Goal: Transaction & Acquisition: Purchase product/service

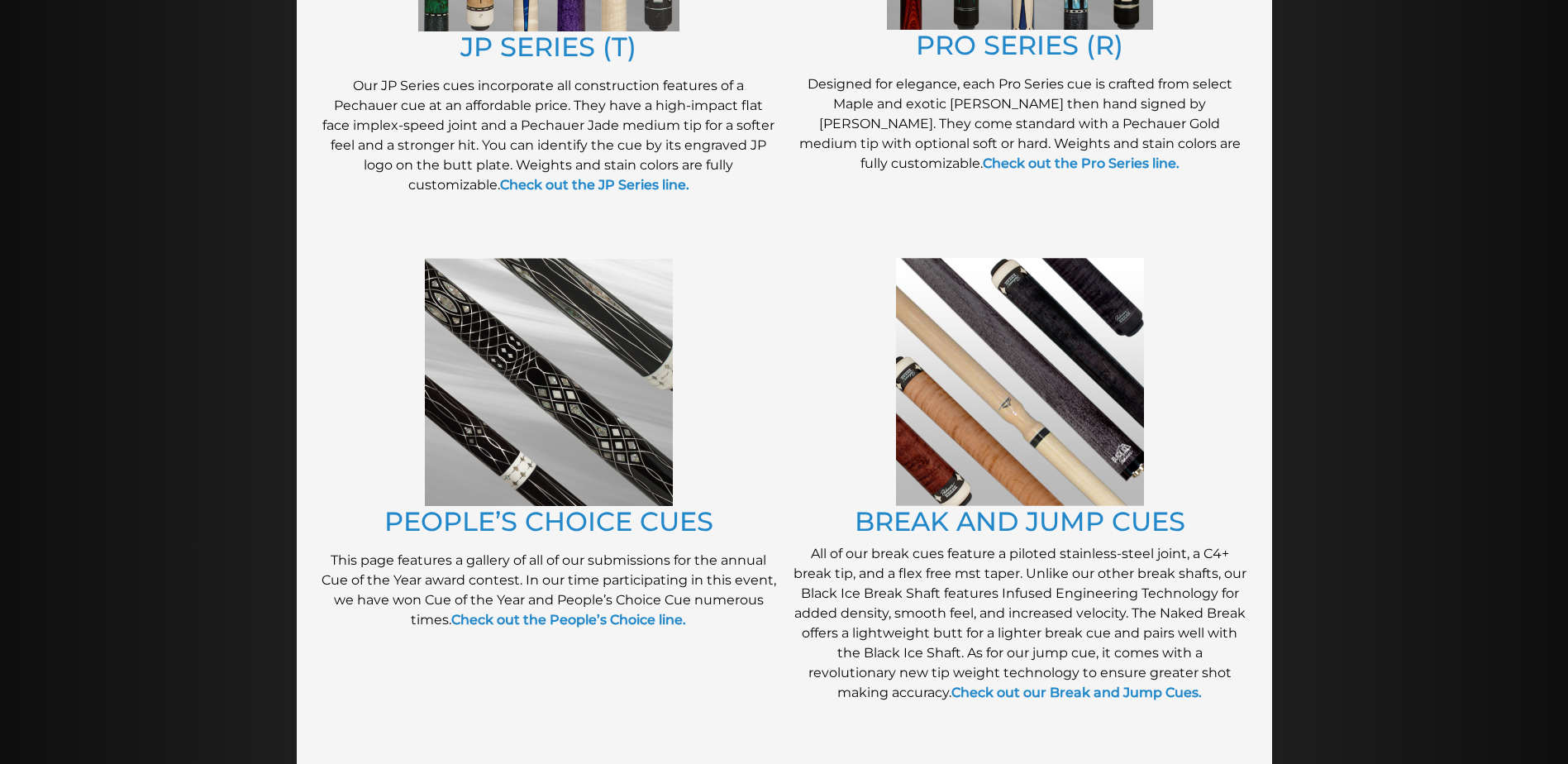
scroll to position [1120, 0]
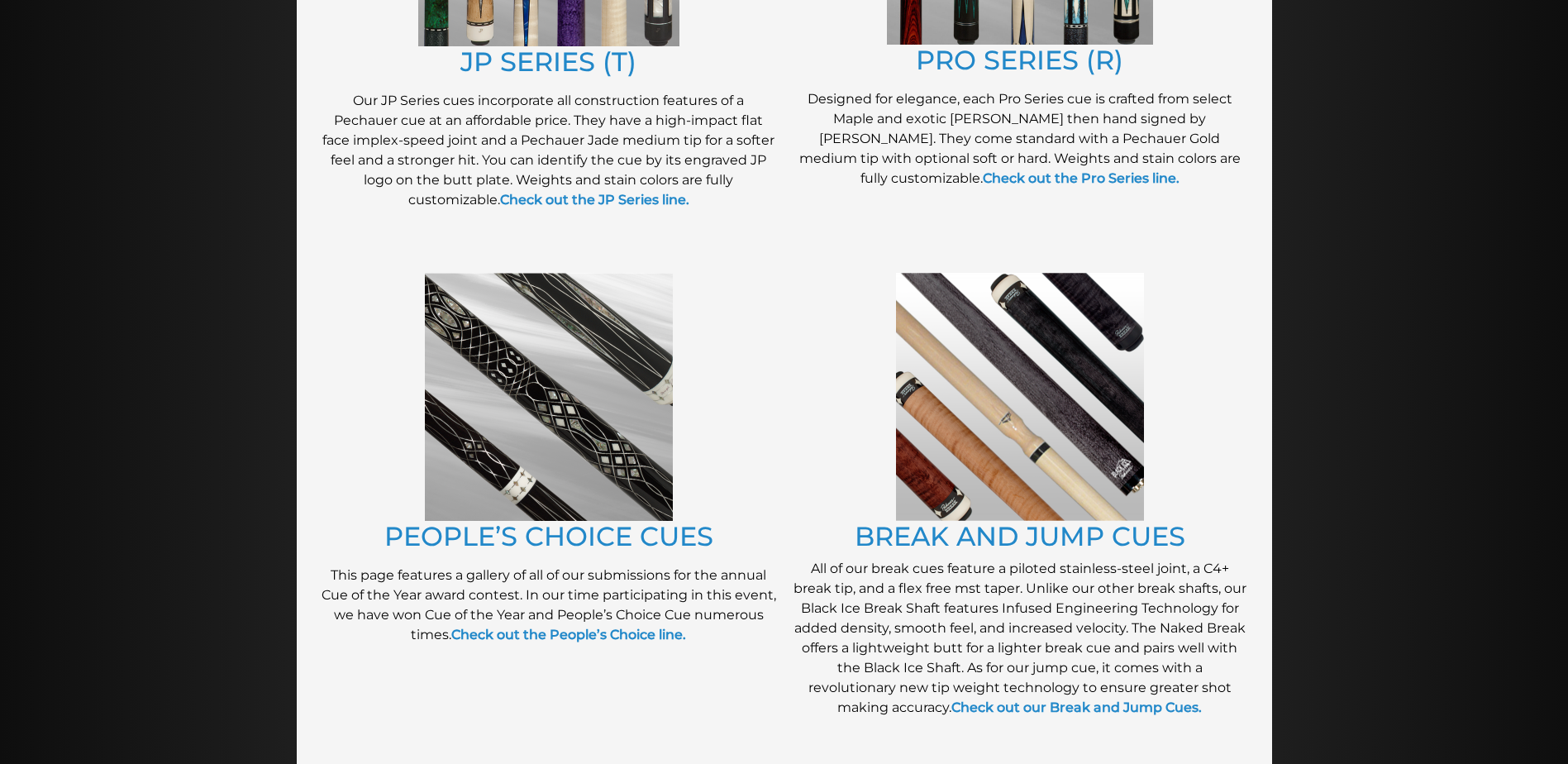
click at [520, 451] on img at bounding box center [548, 396] width 248 height 248
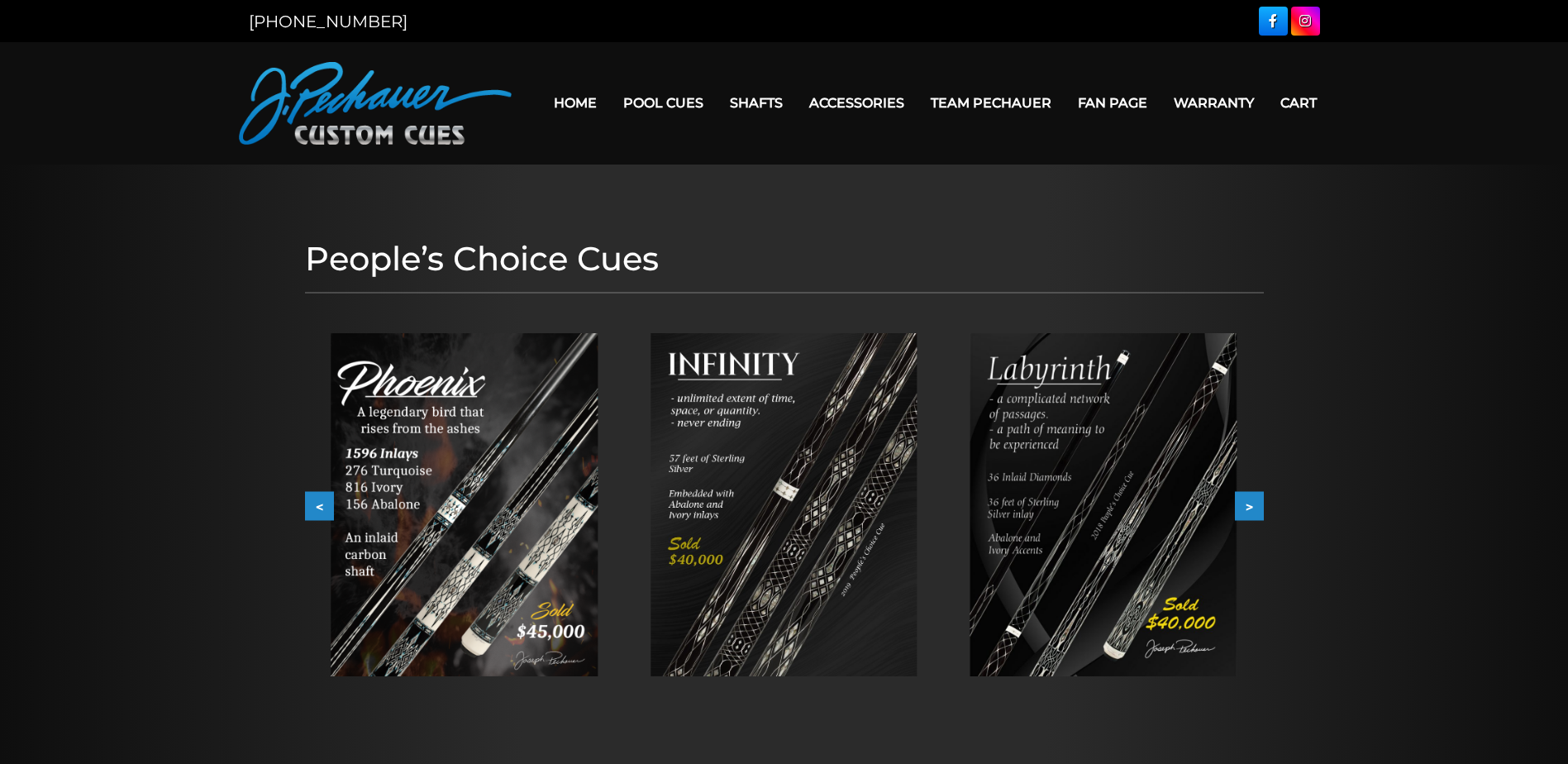
click at [318, 499] on button "<" at bounding box center [320, 507] width 29 height 29
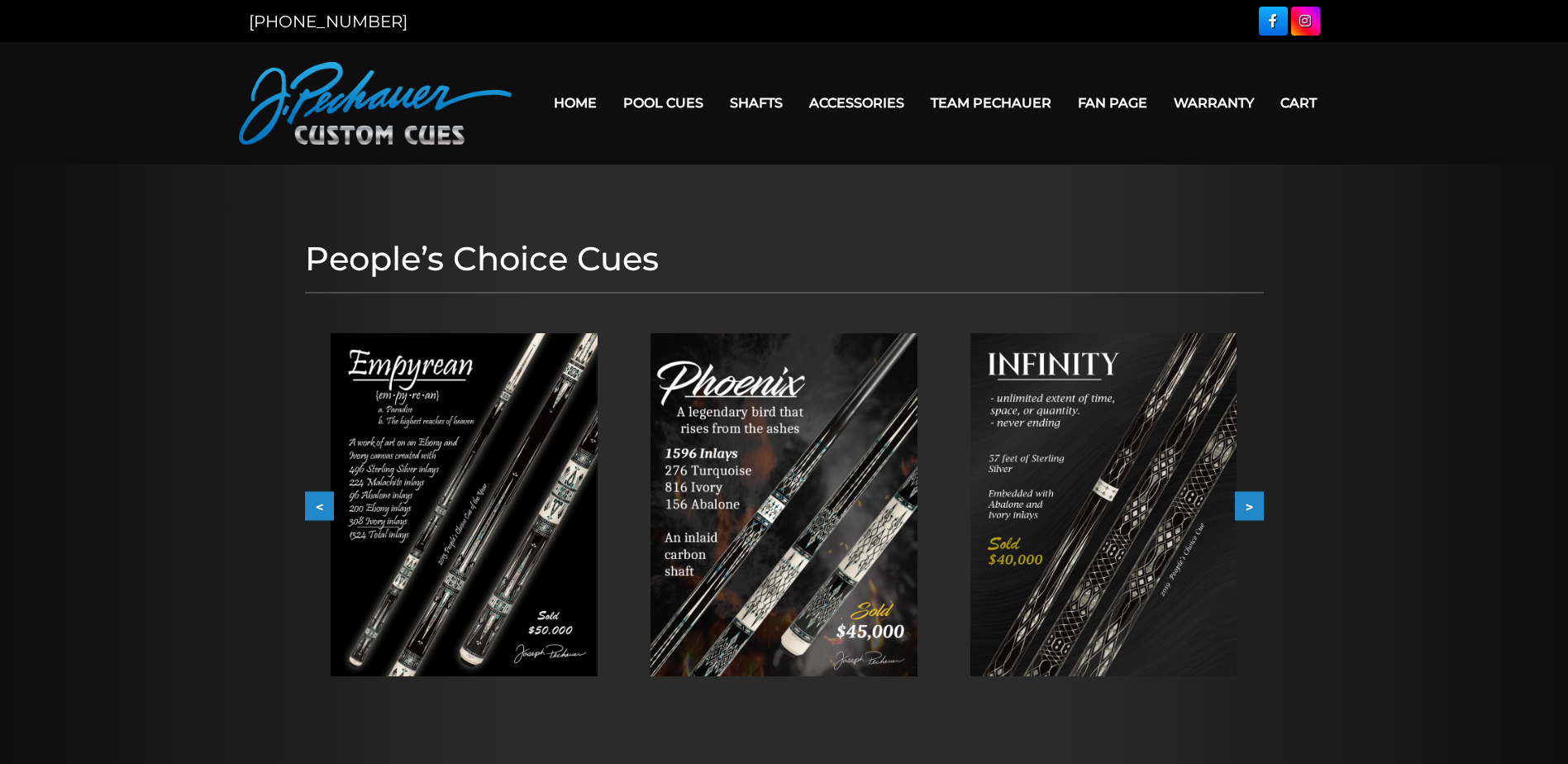
click at [495, 531] on img at bounding box center [464, 505] width 267 height 343
